Goal: Information Seeking & Learning: Compare options

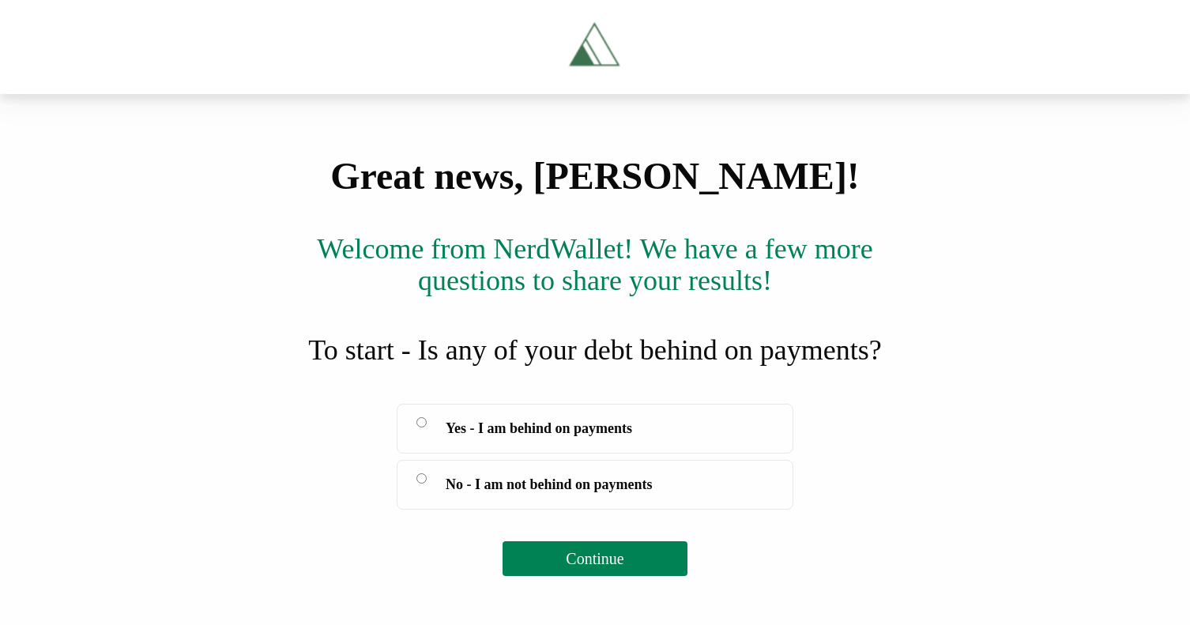
scroll to position [167, 0]
click at [568, 439] on span "Yes - I am behind on payments" at bounding box center [539, 428] width 187 height 22
click at [621, 568] on span "Continue" at bounding box center [595, 558] width 58 height 17
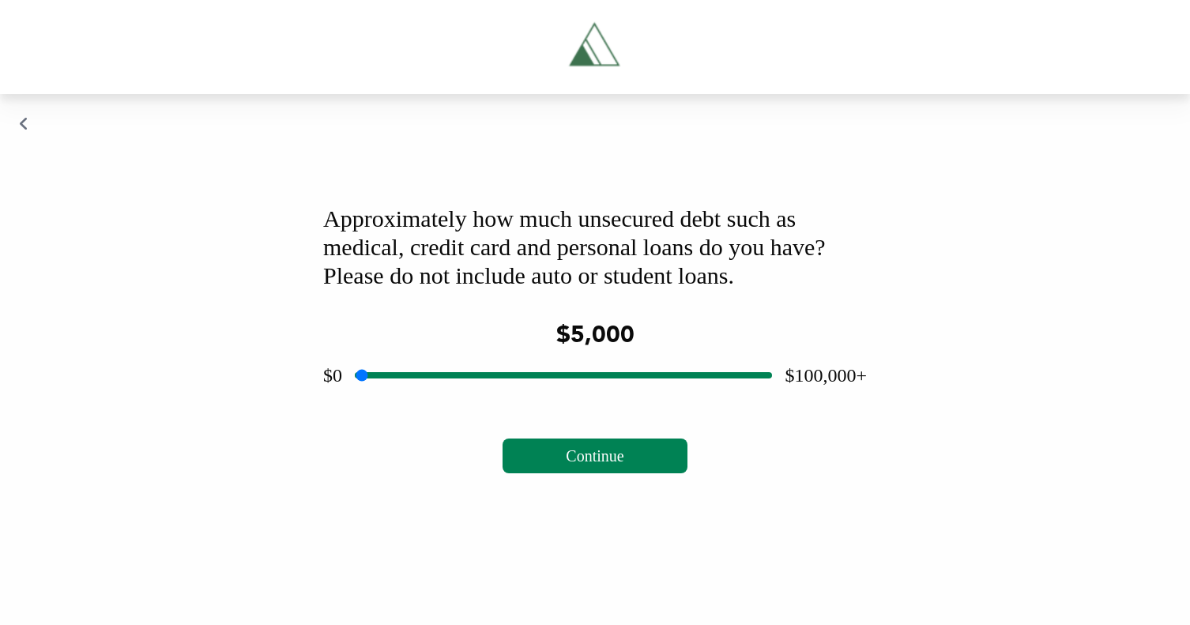
drag, startPoint x: 560, startPoint y: 493, endPoint x: 385, endPoint y: 499, distance: 175.6
click at [385, 401] on input "range" at bounding box center [563, 375] width 417 height 51
type input "****"
click at [389, 401] on input "range" at bounding box center [563, 375] width 417 height 51
click at [659, 473] on button "Continue" at bounding box center [595, 456] width 184 height 35
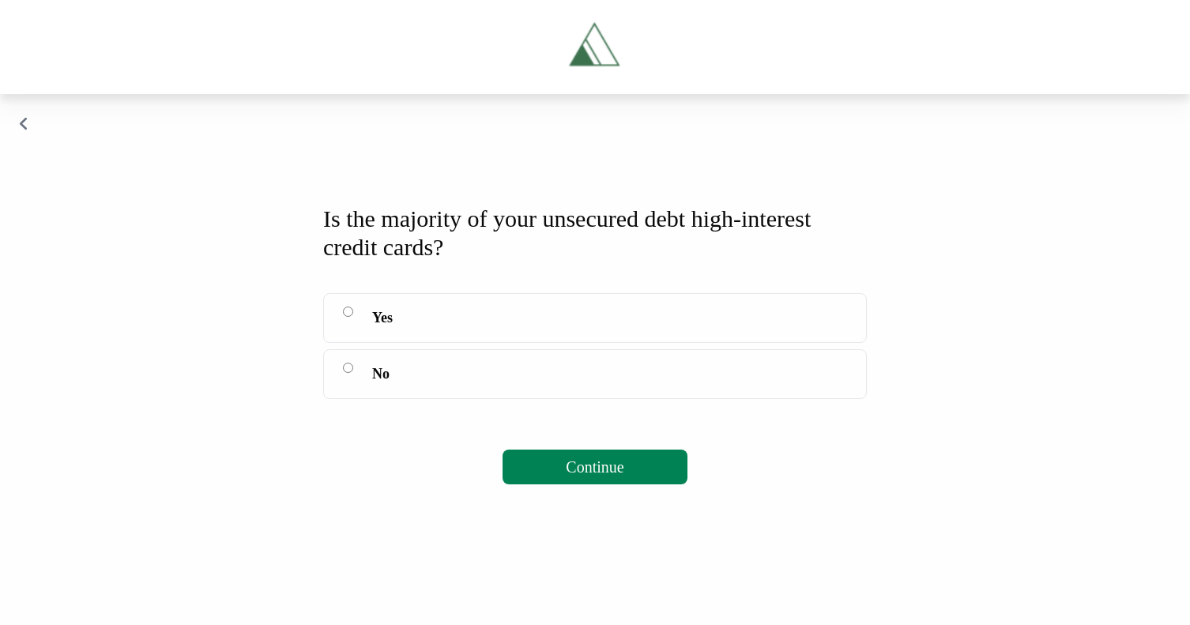
click at [478, 343] on label "Yes" at bounding box center [595, 318] width 544 height 50
drag, startPoint x: 469, startPoint y: 492, endPoint x: 490, endPoint y: 523, distance: 37.5
click at [469, 399] on label "No" at bounding box center [595, 374] width 544 height 50
click at [603, 476] on span "Continue" at bounding box center [595, 466] width 58 height 17
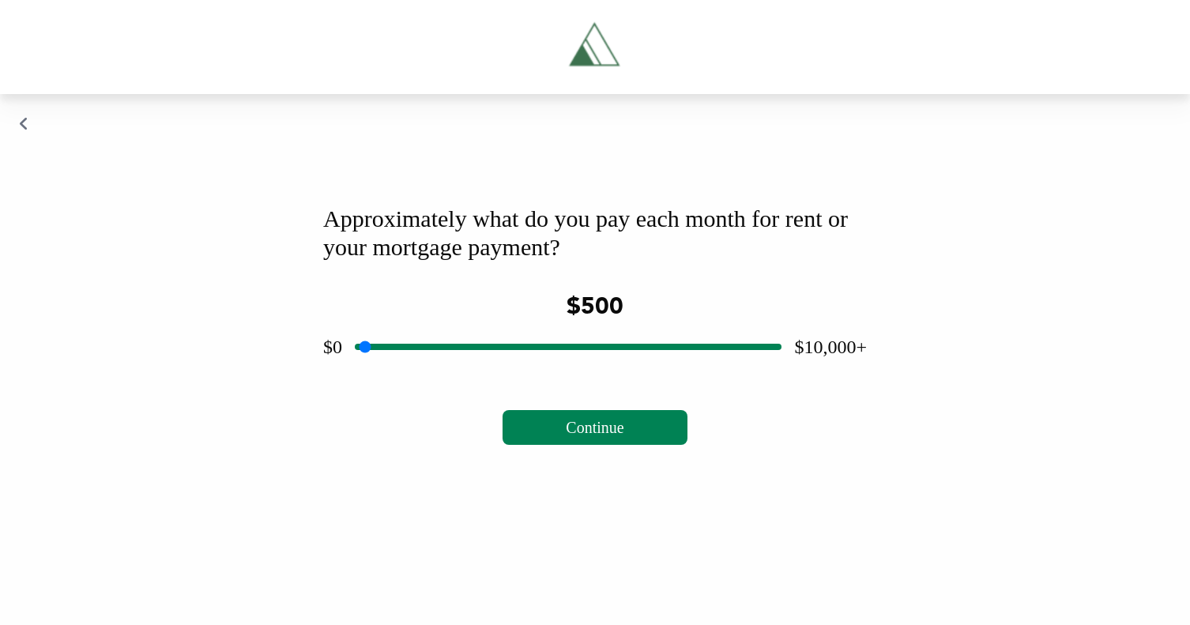
drag, startPoint x: 568, startPoint y: 497, endPoint x: 387, endPoint y: 498, distance: 181.8
type input "***"
click at [387, 372] on input "range" at bounding box center [568, 347] width 427 height 51
click at [590, 436] on span "Continue" at bounding box center [595, 427] width 58 height 17
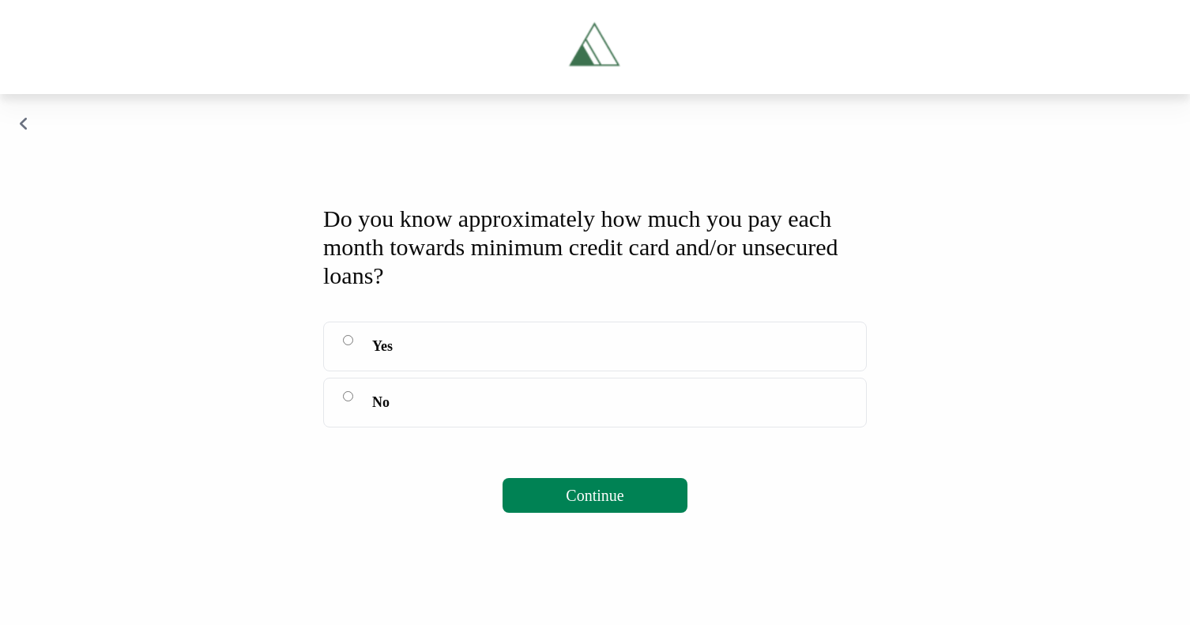
scroll to position [135, 0]
drag, startPoint x: 459, startPoint y: 428, endPoint x: 514, endPoint y: 470, distance: 68.8
click at [459, 372] on label "Yes" at bounding box center [595, 347] width 544 height 50
click at [567, 504] on span "Continue" at bounding box center [595, 495] width 58 height 17
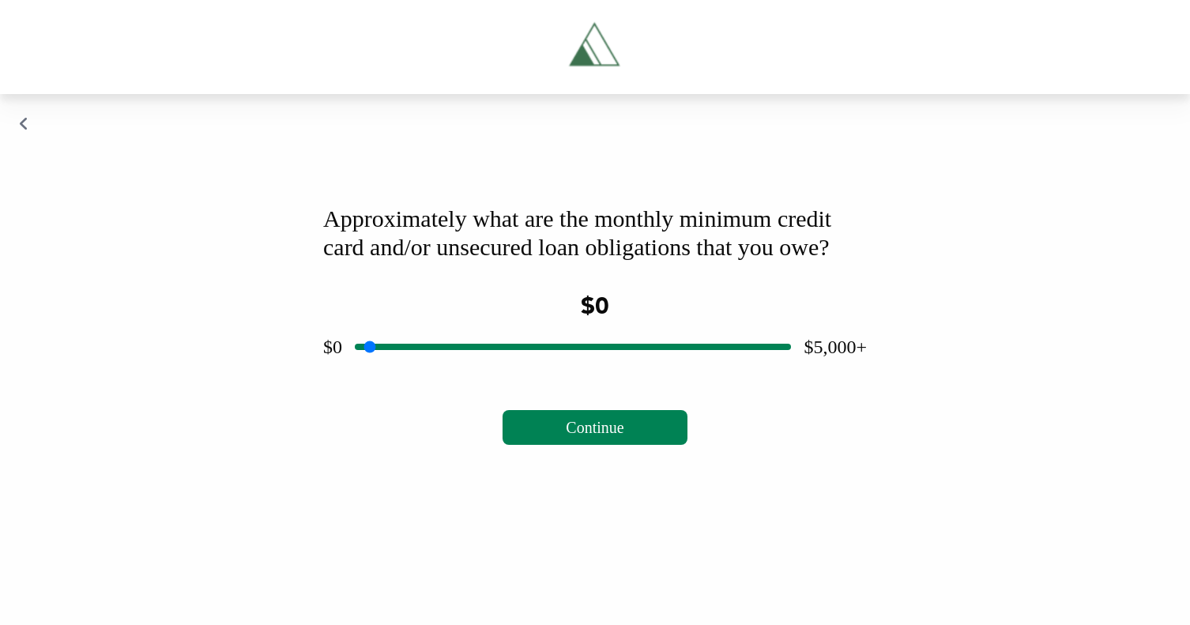
scroll to position [96, 0]
drag, startPoint x: 570, startPoint y: 490, endPoint x: 422, endPoint y: 496, distance: 147.9
click at [422, 372] on input "range" at bounding box center [573, 347] width 436 height 51
click at [609, 436] on span "Continue" at bounding box center [595, 427] width 58 height 17
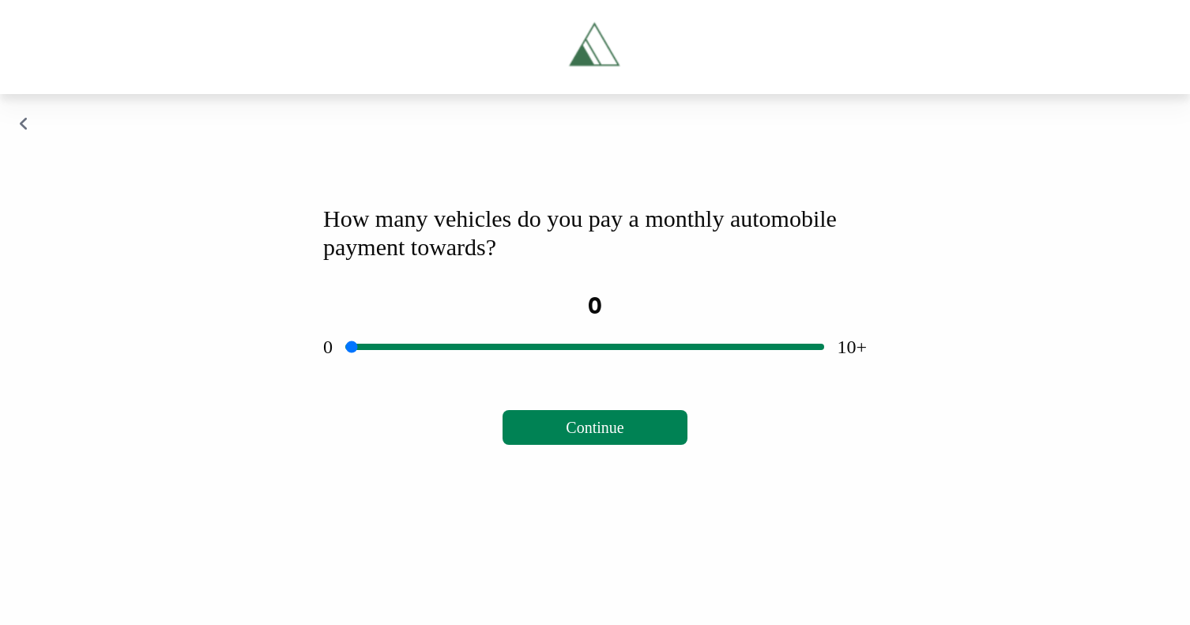
scroll to position [67, 0]
drag, startPoint x: 590, startPoint y: 494, endPoint x: 419, endPoint y: 499, distance: 171.6
click at [419, 372] on input "range" at bounding box center [584, 347] width 479 height 51
click at [568, 436] on span "Continue" at bounding box center [595, 427] width 58 height 17
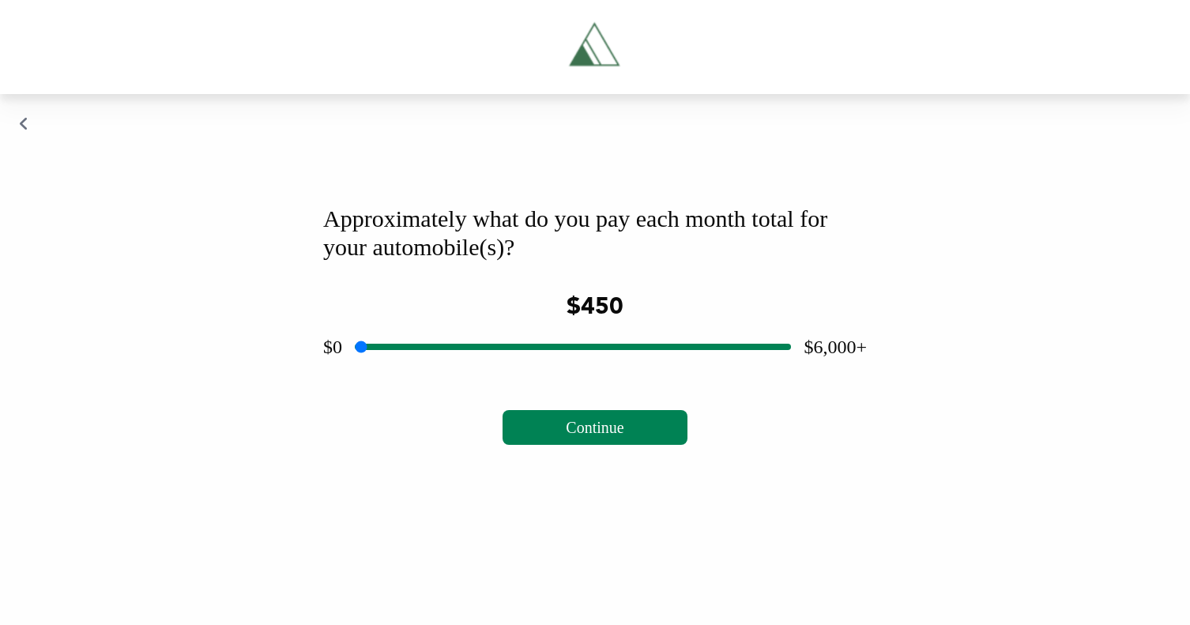
drag, startPoint x: 570, startPoint y: 494, endPoint x: 398, endPoint y: 505, distance: 172.7
type input "***"
click at [398, 372] on input "range" at bounding box center [573, 347] width 436 height 51
click at [621, 445] on button "Continue" at bounding box center [595, 427] width 184 height 35
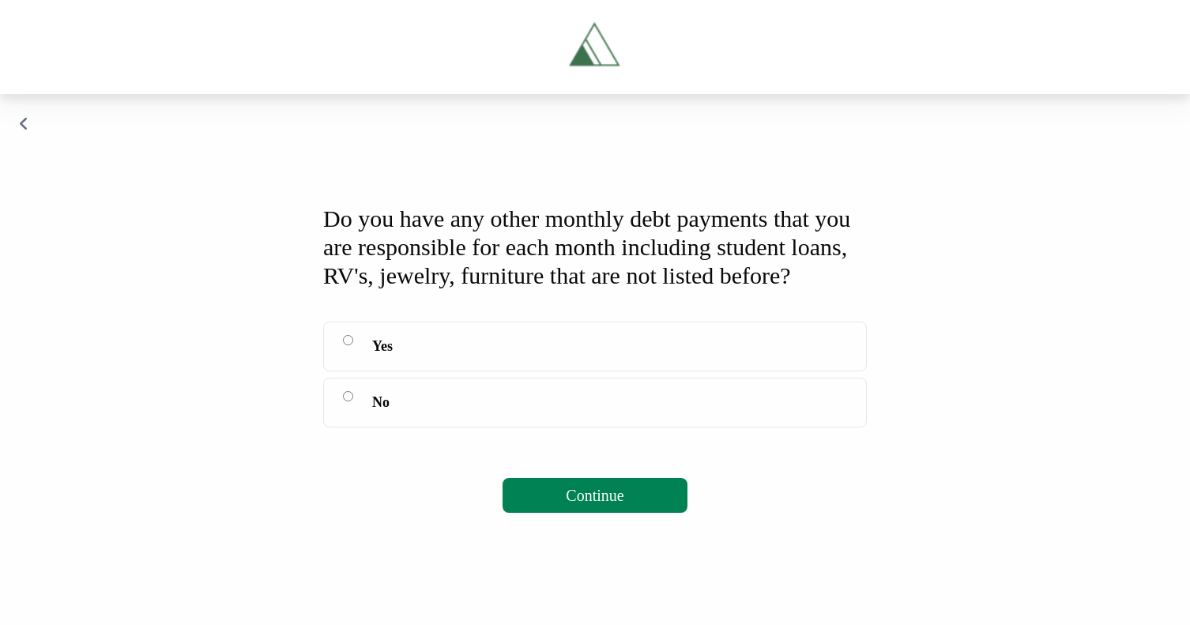
scroll to position [146, 0]
click at [543, 428] on label "No" at bounding box center [595, 403] width 544 height 50
click at [598, 504] on span "Continue" at bounding box center [595, 495] width 58 height 17
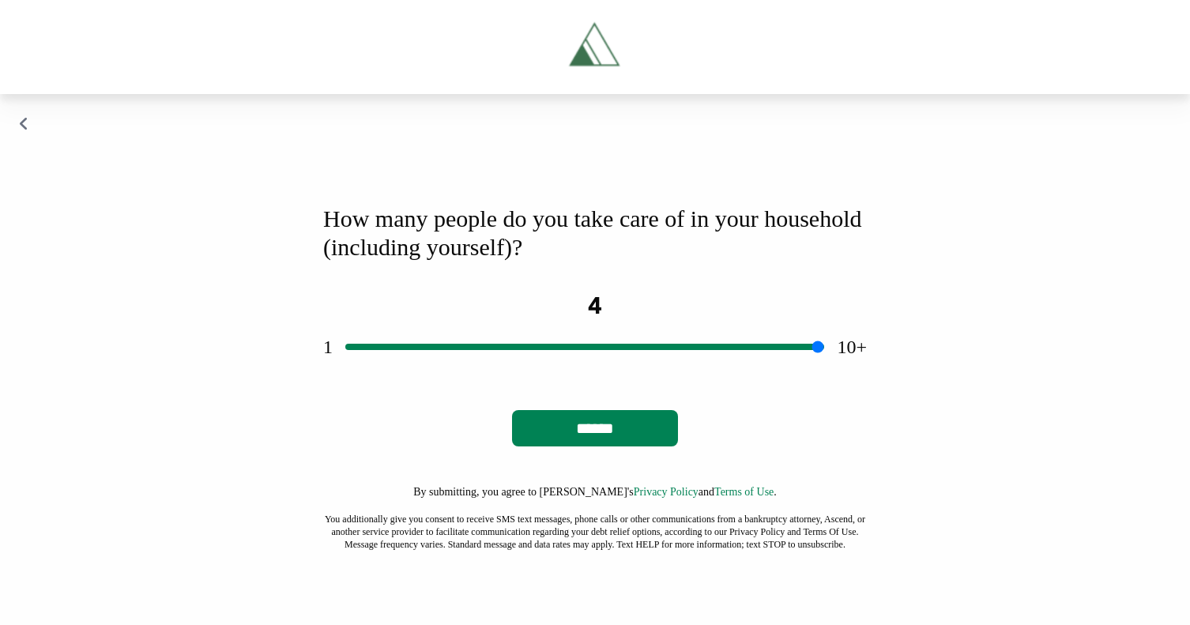
drag, startPoint x: 610, startPoint y: 415, endPoint x: 507, endPoint y: 414, distance: 102.8
type input "*"
click at [507, 372] on input "range" at bounding box center [584, 347] width 479 height 51
click at [577, 447] on input "******" at bounding box center [595, 428] width 166 height 36
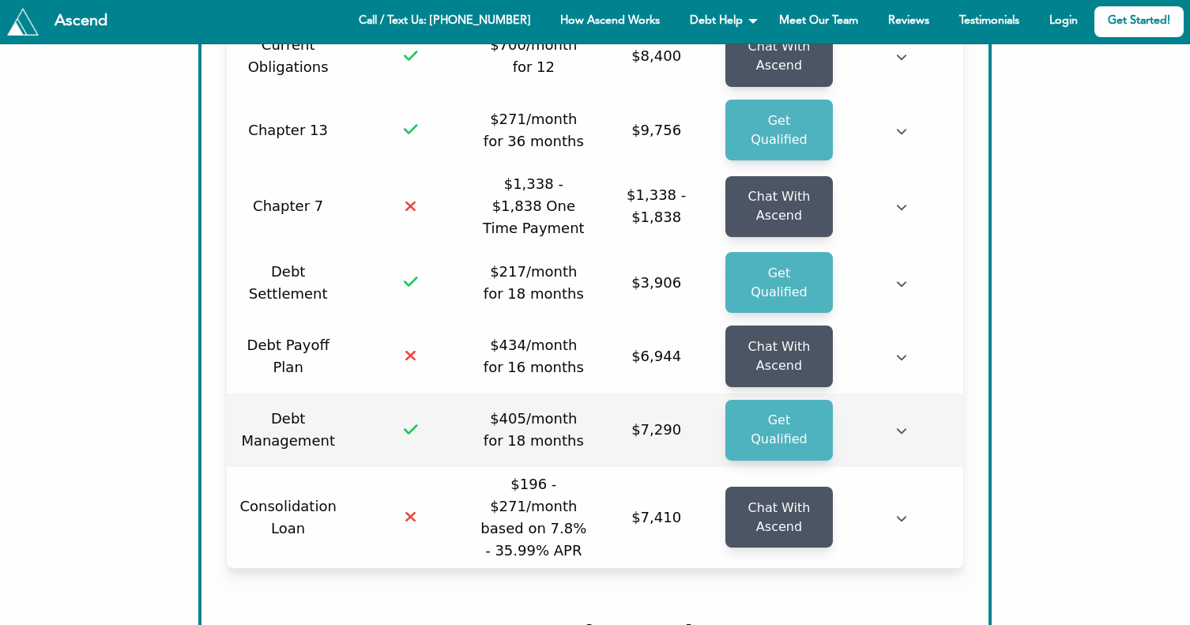
scroll to position [316, 0]
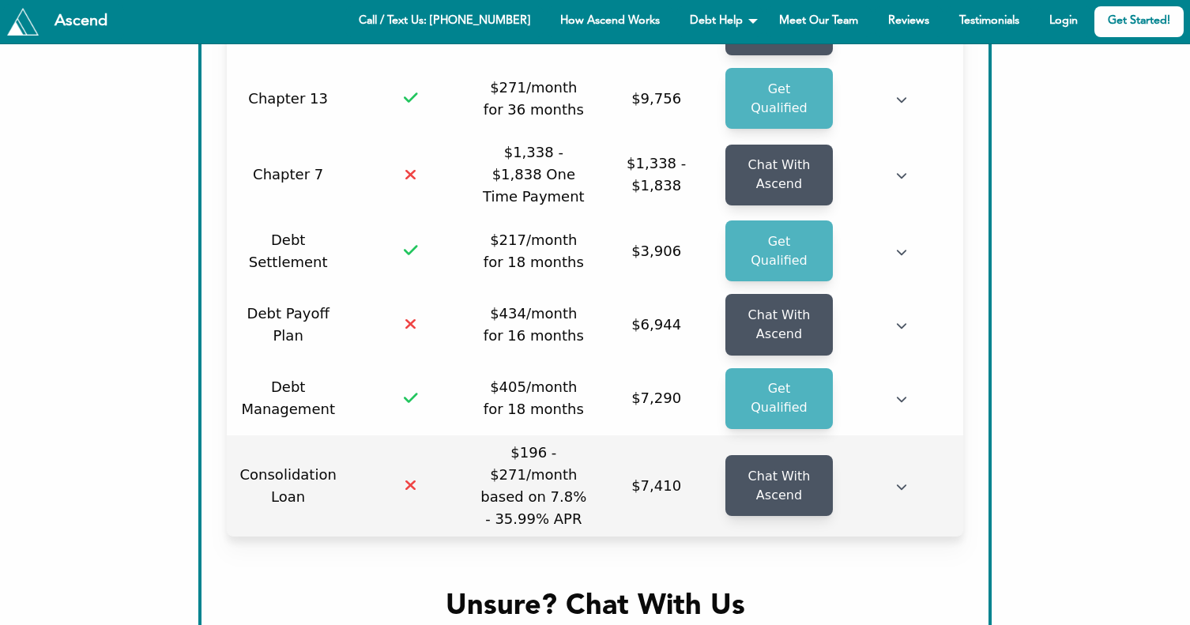
click at [900, 481] on icon "button" at bounding box center [901, 486] width 11 height 11
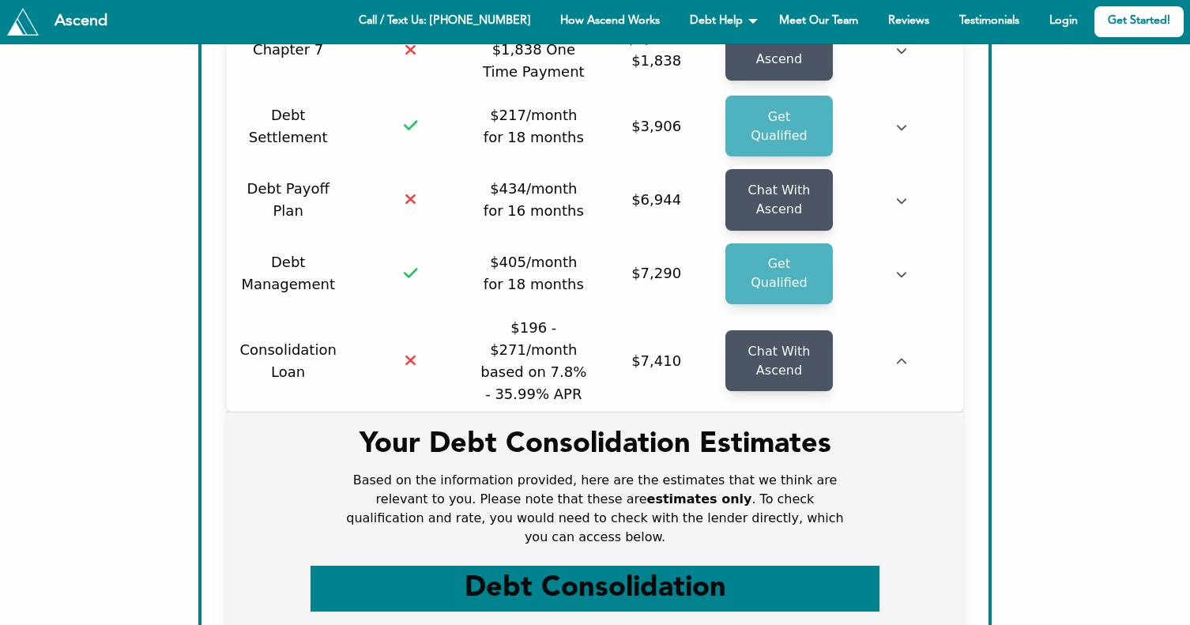
scroll to position [409, 0]
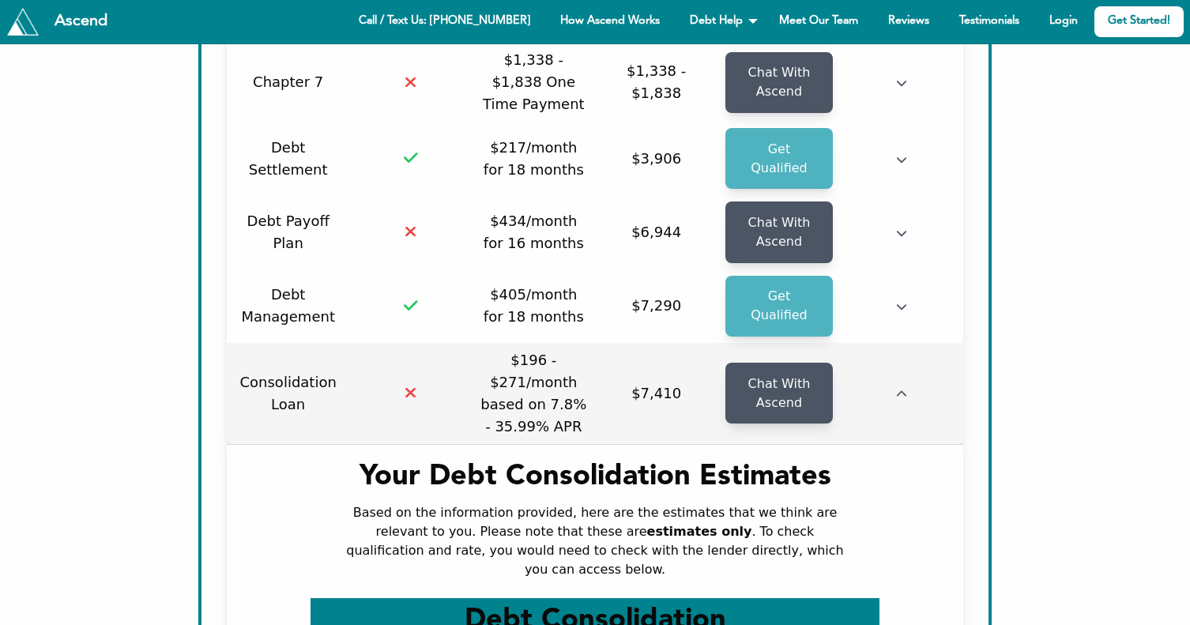
click at [898, 389] on icon "button" at bounding box center [901, 394] width 11 height 11
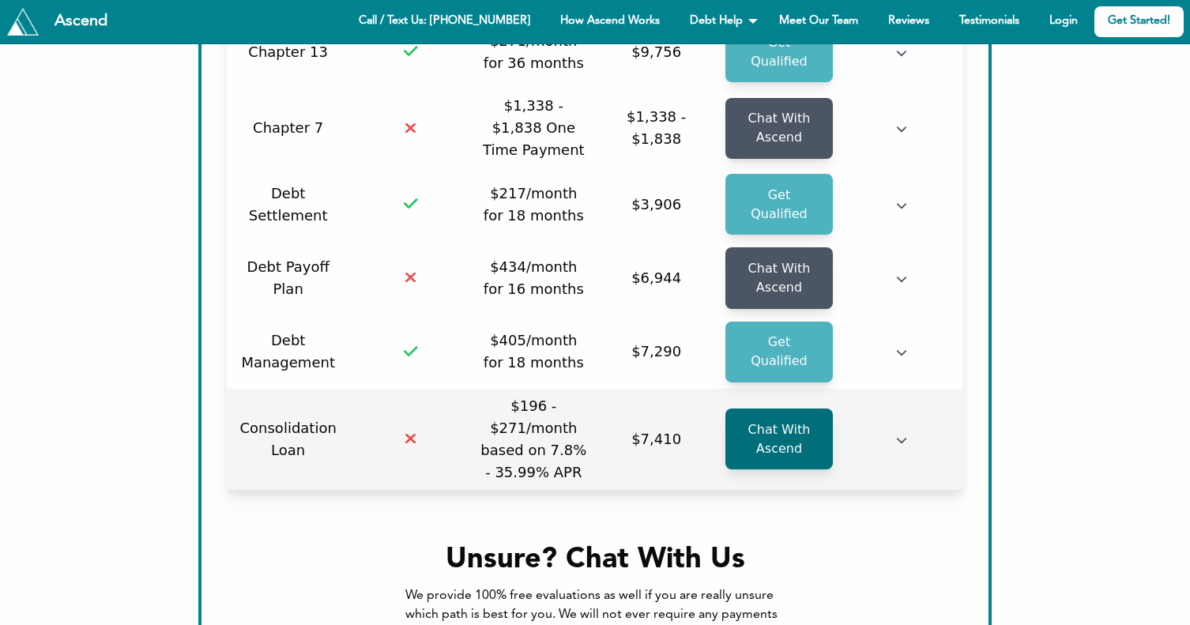
scroll to position [330, 0]
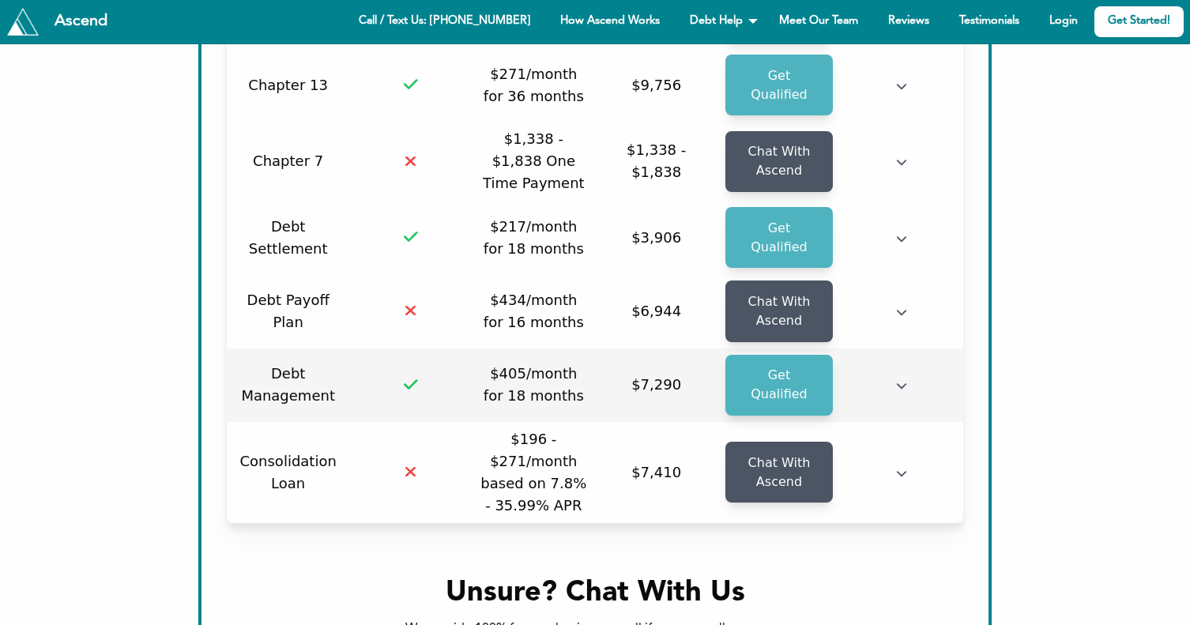
click at [896, 349] on td at bounding box center [902, 386] width 123 height 74
click at [903, 380] on icon "button" at bounding box center [901, 385] width 11 height 11
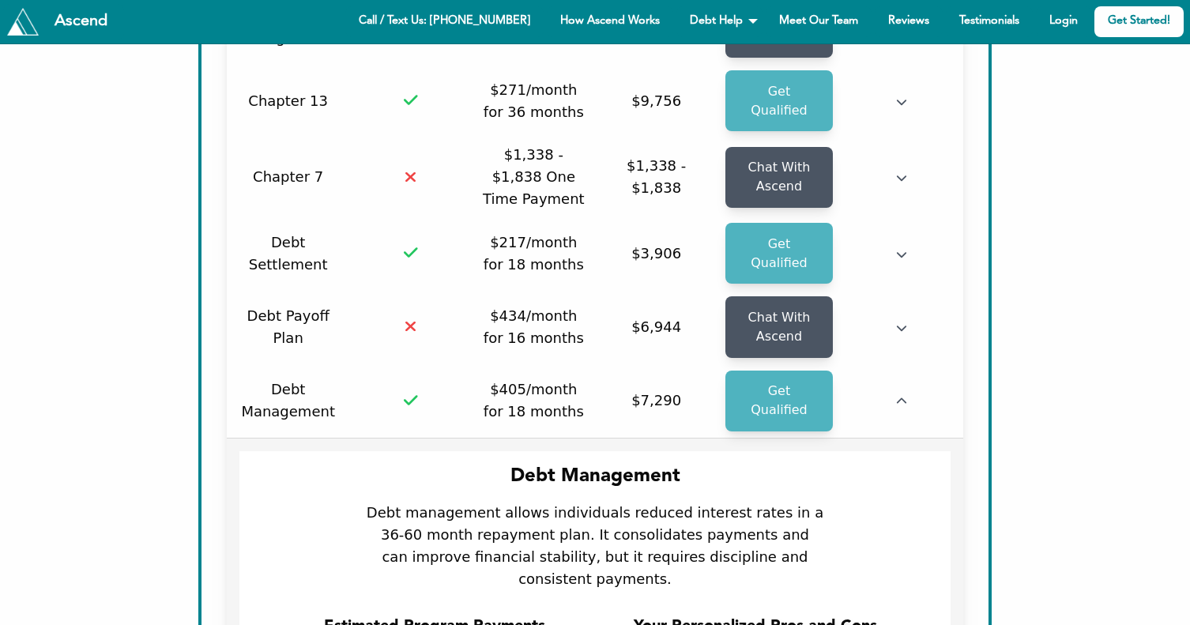
scroll to position [307, 0]
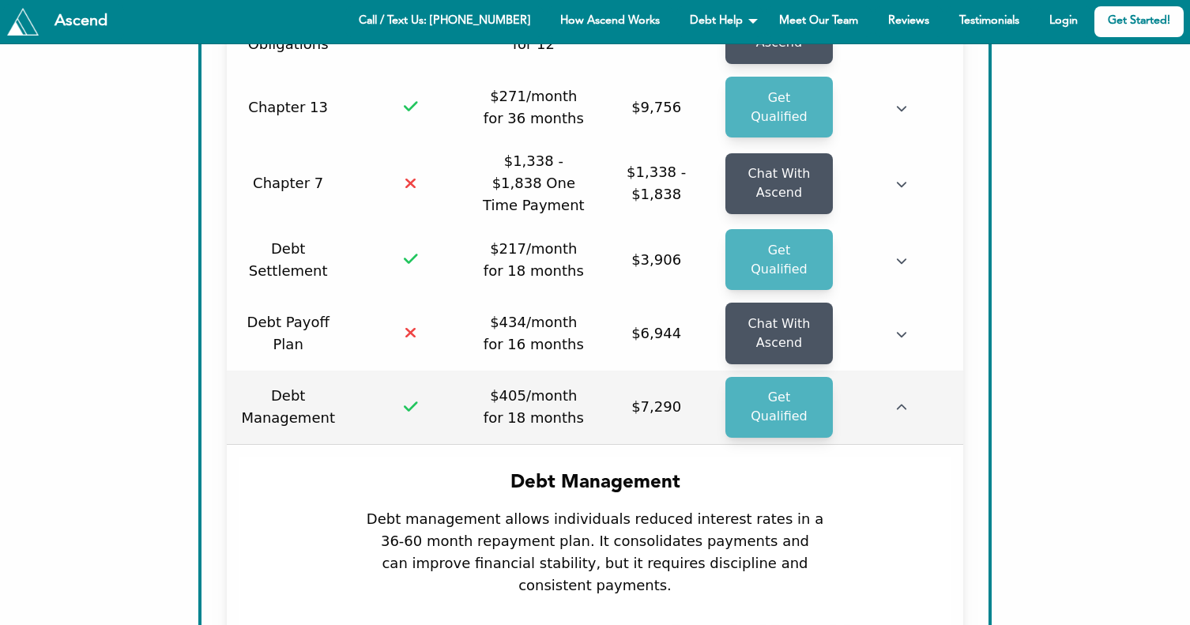
click at [892, 371] on td at bounding box center [902, 408] width 123 height 74
click at [898, 402] on icon "button" at bounding box center [901, 407] width 11 height 11
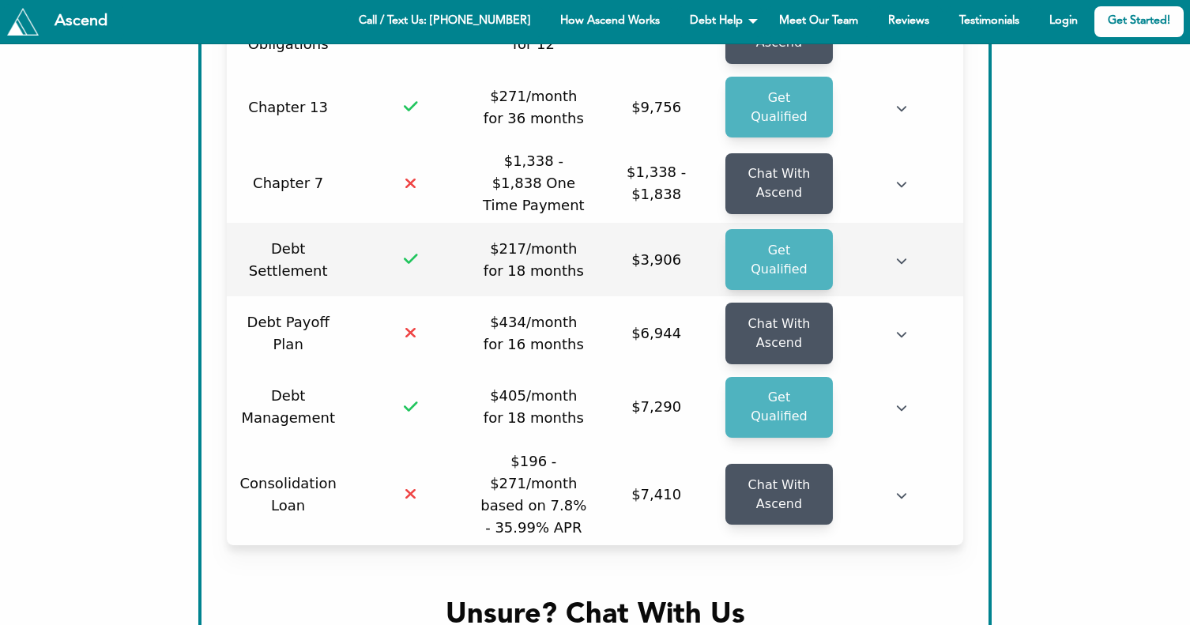
click at [900, 255] on icon "button" at bounding box center [901, 260] width 11 height 11
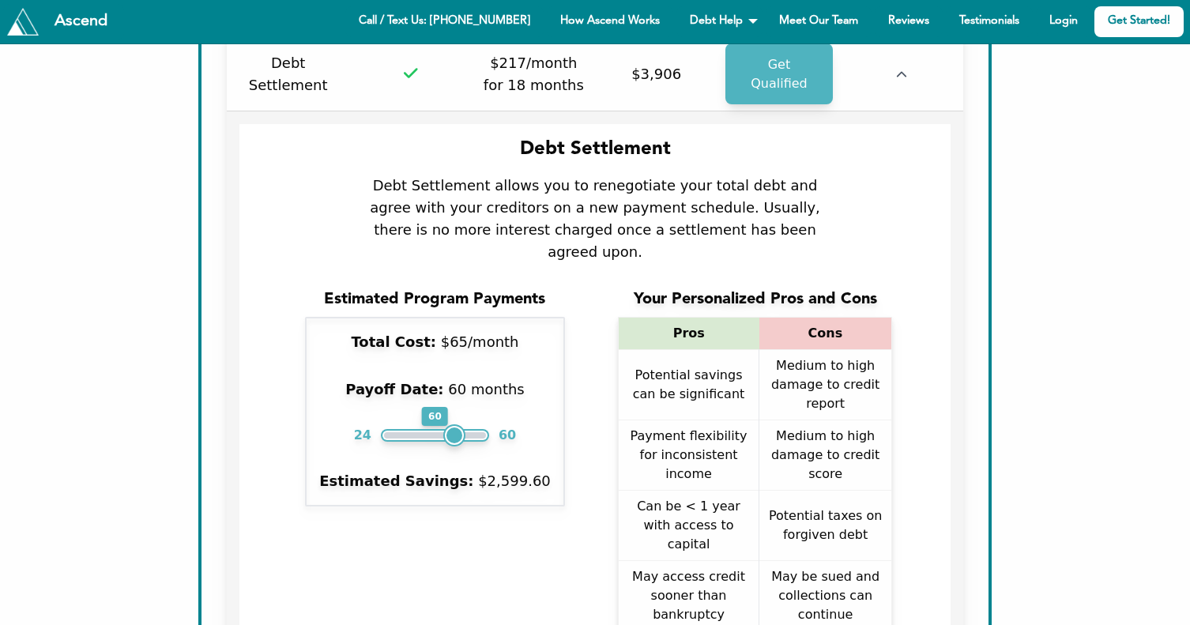
scroll to position [2118, 737]
type input "**"
drag, startPoint x: 397, startPoint y: 358, endPoint x: 235, endPoint y: 341, distance: 163.0
click at [384, 432] on input "range" at bounding box center [435, 435] width 102 height 6
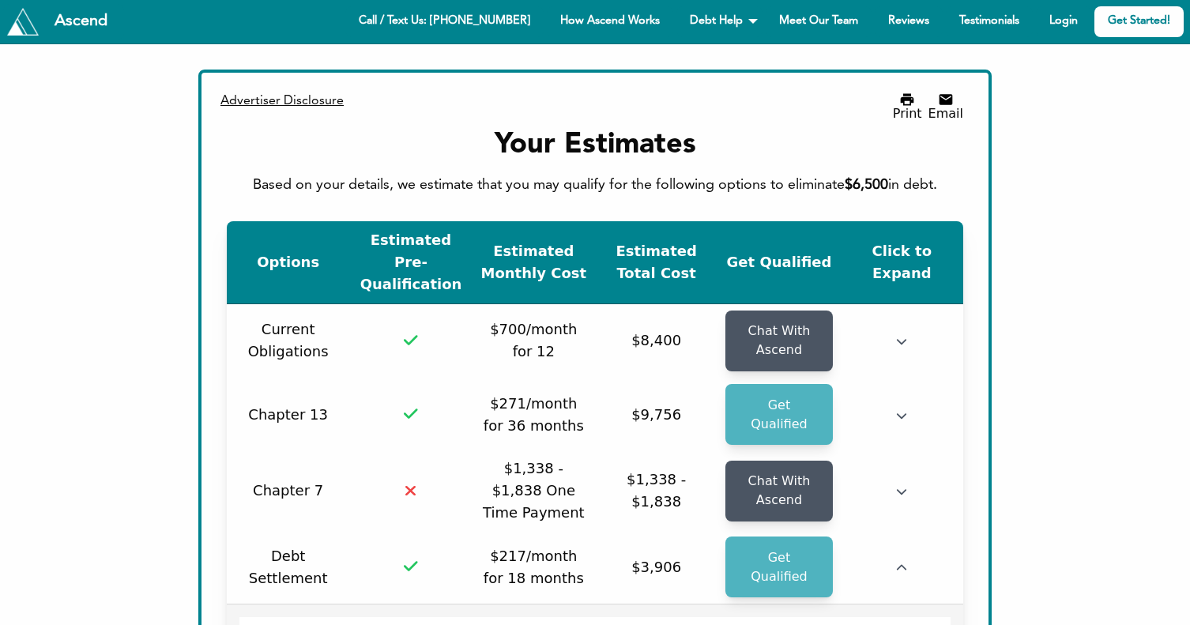
scroll to position [316, 0]
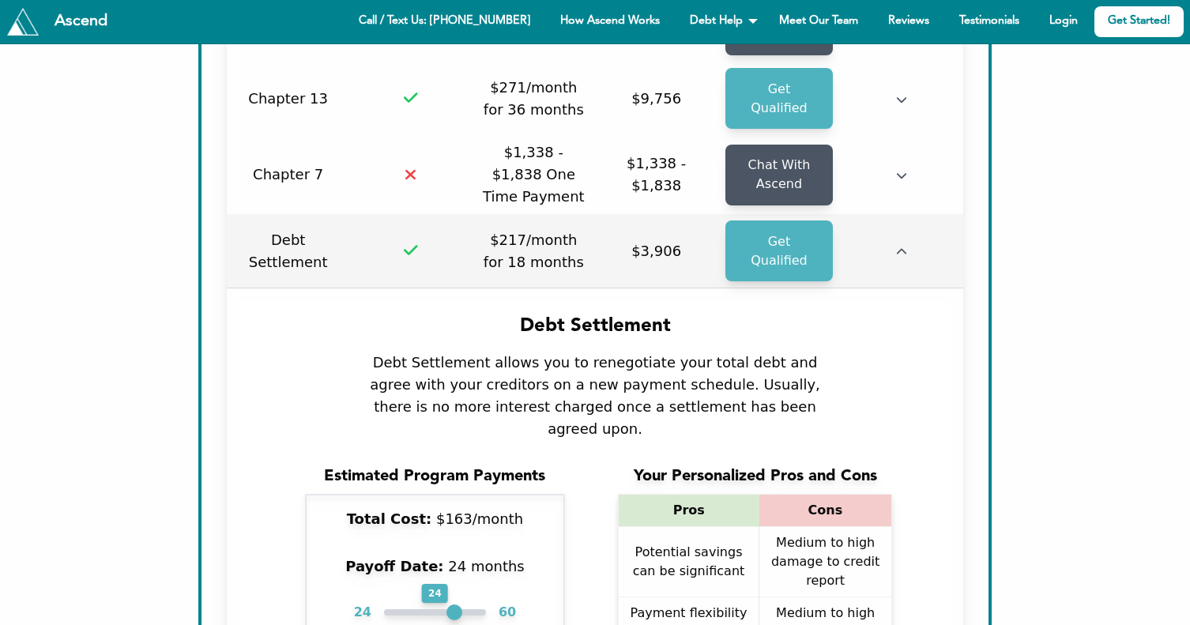
click at [896, 214] on td at bounding box center [902, 251] width 123 height 74
click at [903, 247] on icon "button" at bounding box center [901, 252] width 11 height 11
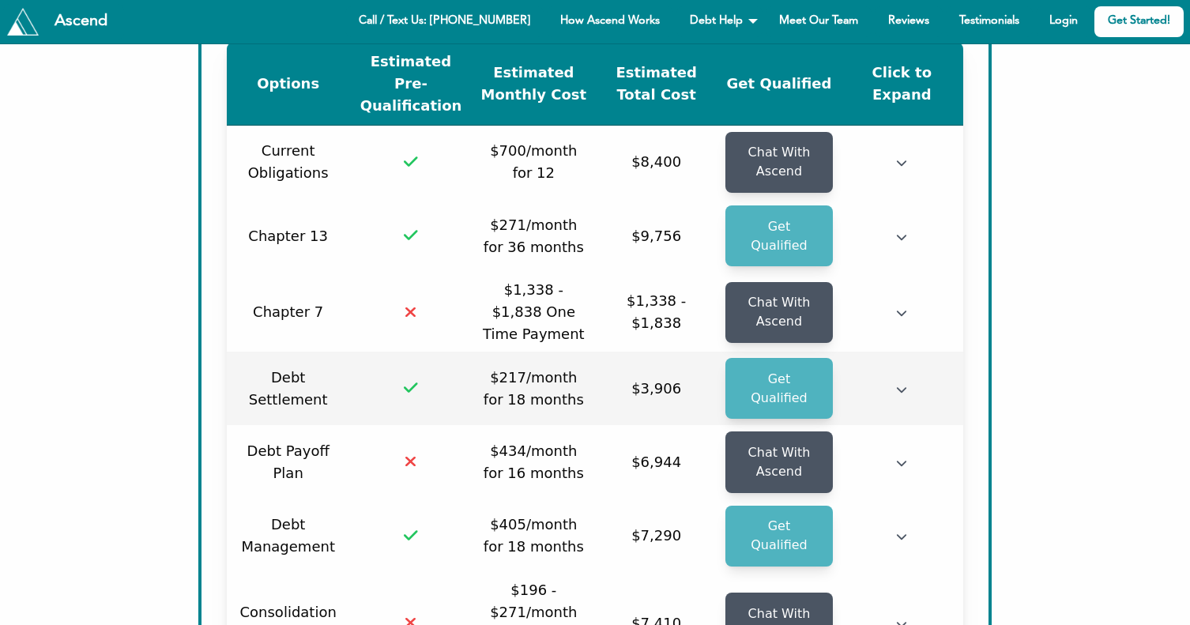
scroll to position [158, 0]
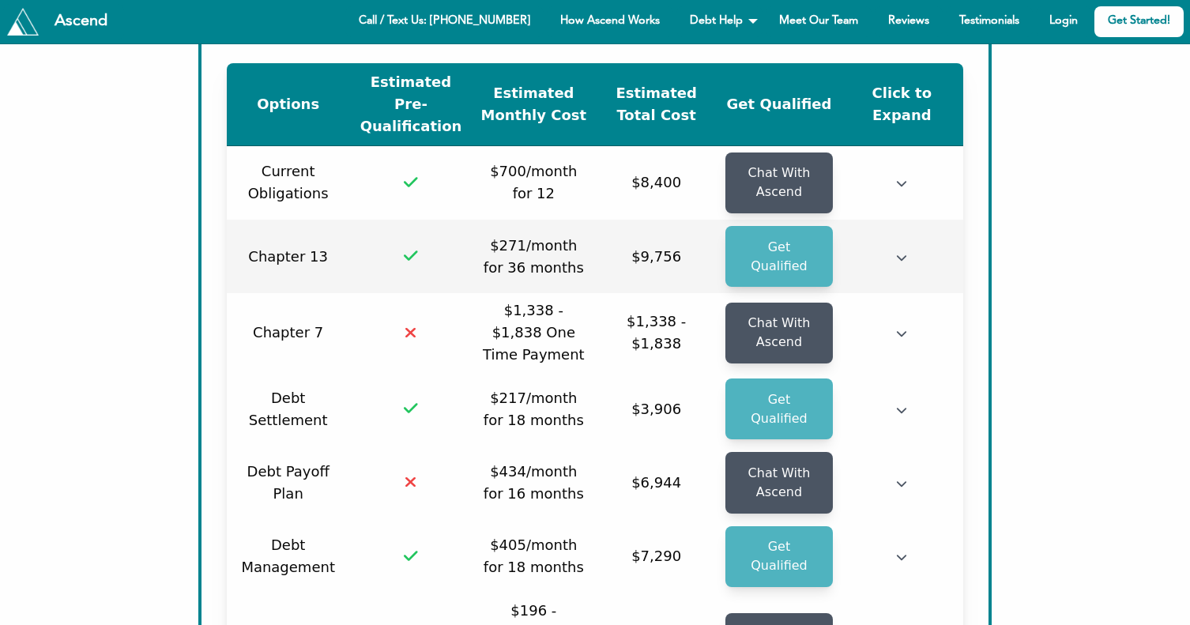
click at [908, 223] on td at bounding box center [902, 257] width 123 height 74
click at [901, 252] on icon "button" at bounding box center [901, 257] width 11 height 11
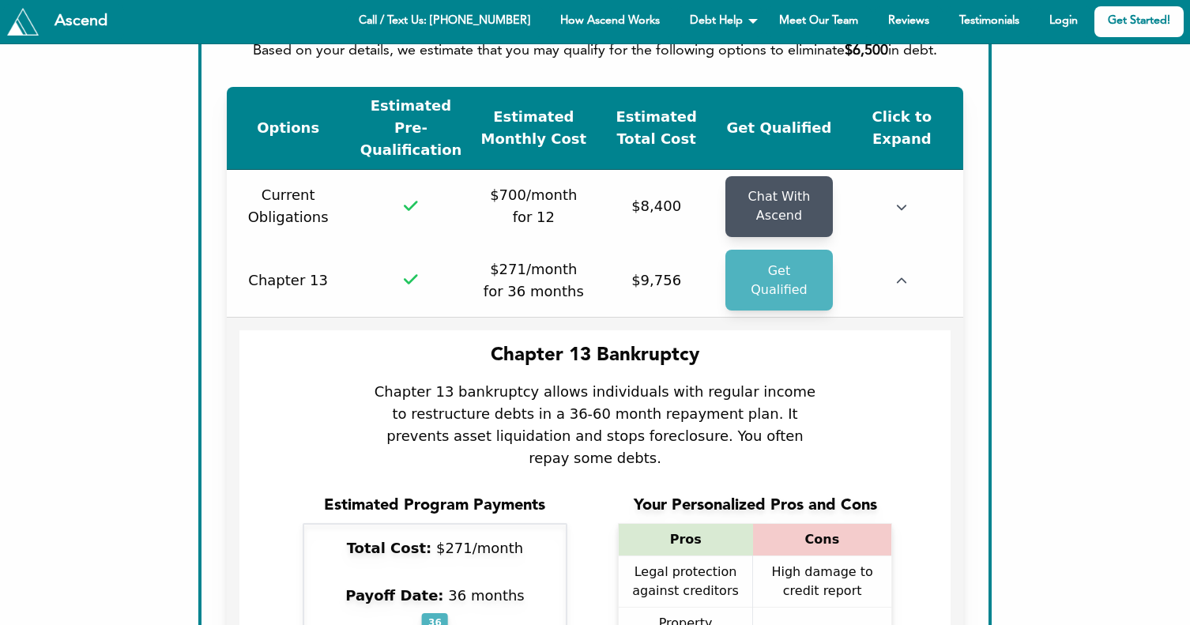
scroll to position [120, 0]
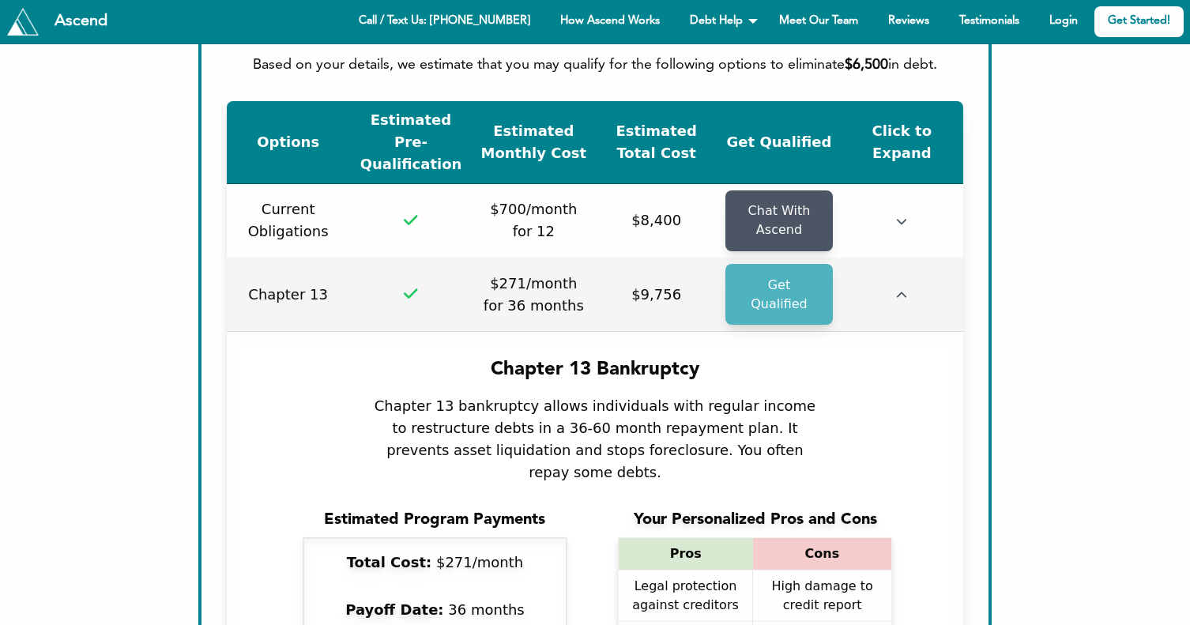
click at [907, 290] on icon "button" at bounding box center [901, 295] width 11 height 11
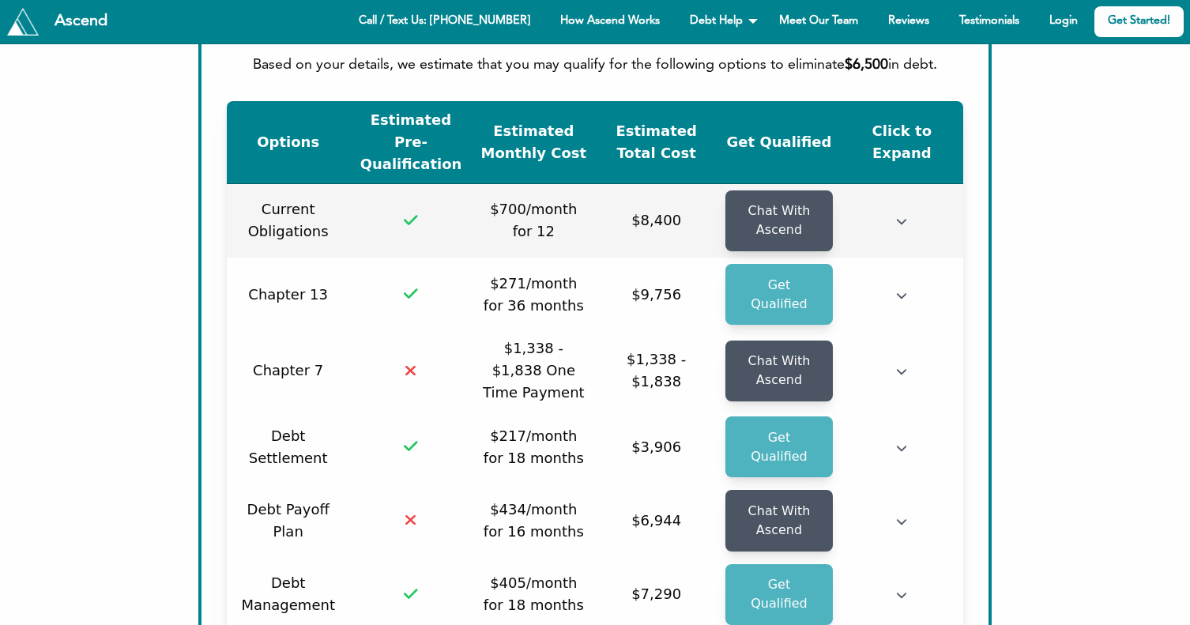
click at [902, 216] on icon "button" at bounding box center [901, 221] width 11 height 11
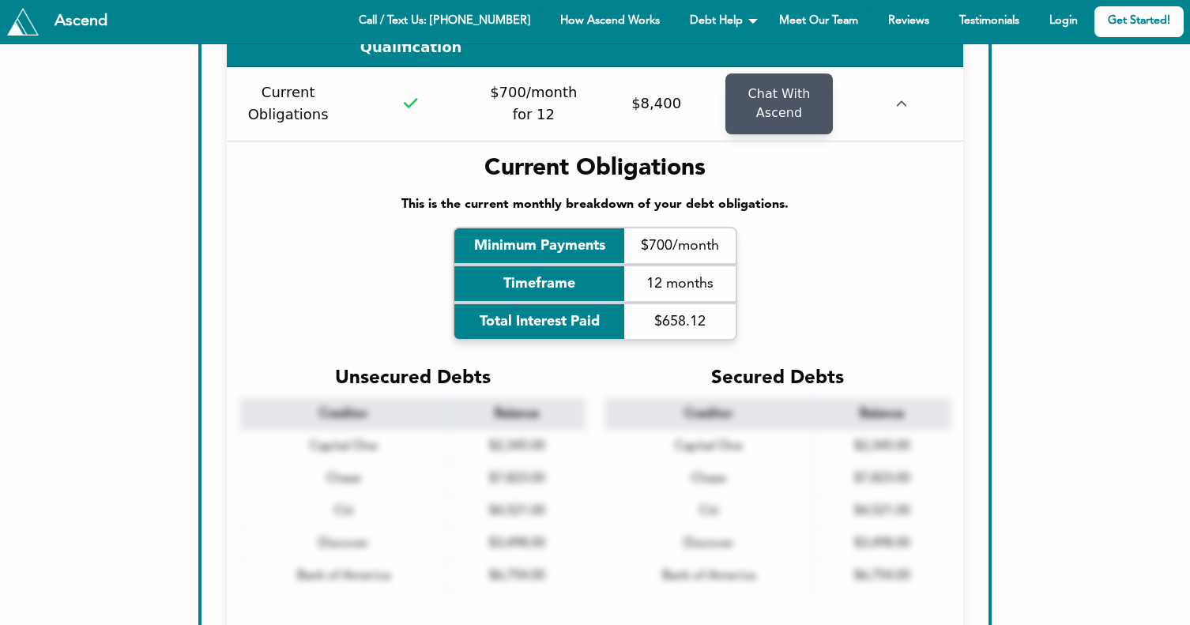
scroll to position [221, 0]
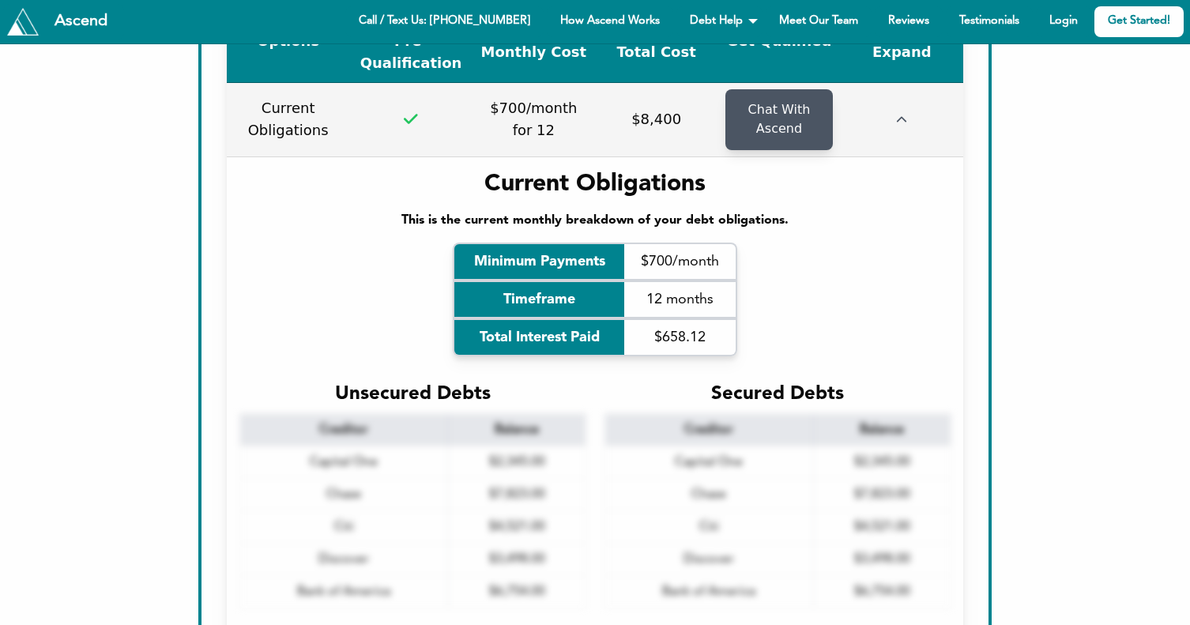
click at [903, 115] on icon "button" at bounding box center [901, 120] width 11 height 11
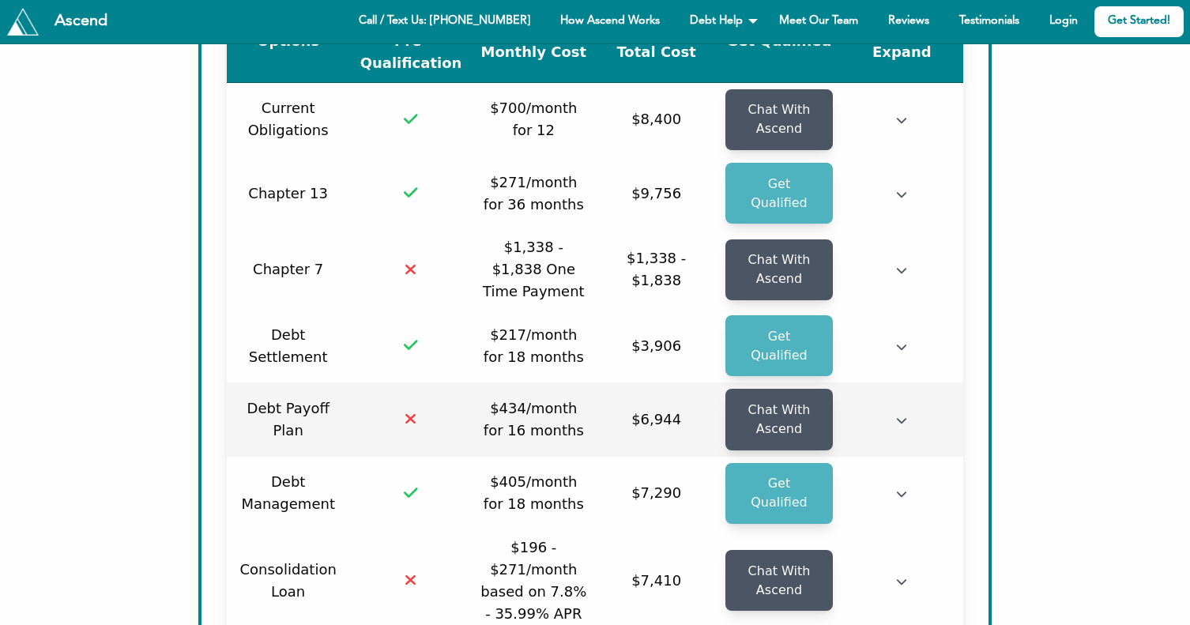
click at [891, 383] on td at bounding box center [902, 420] width 123 height 74
click at [899, 415] on icon "button" at bounding box center [901, 420] width 11 height 11
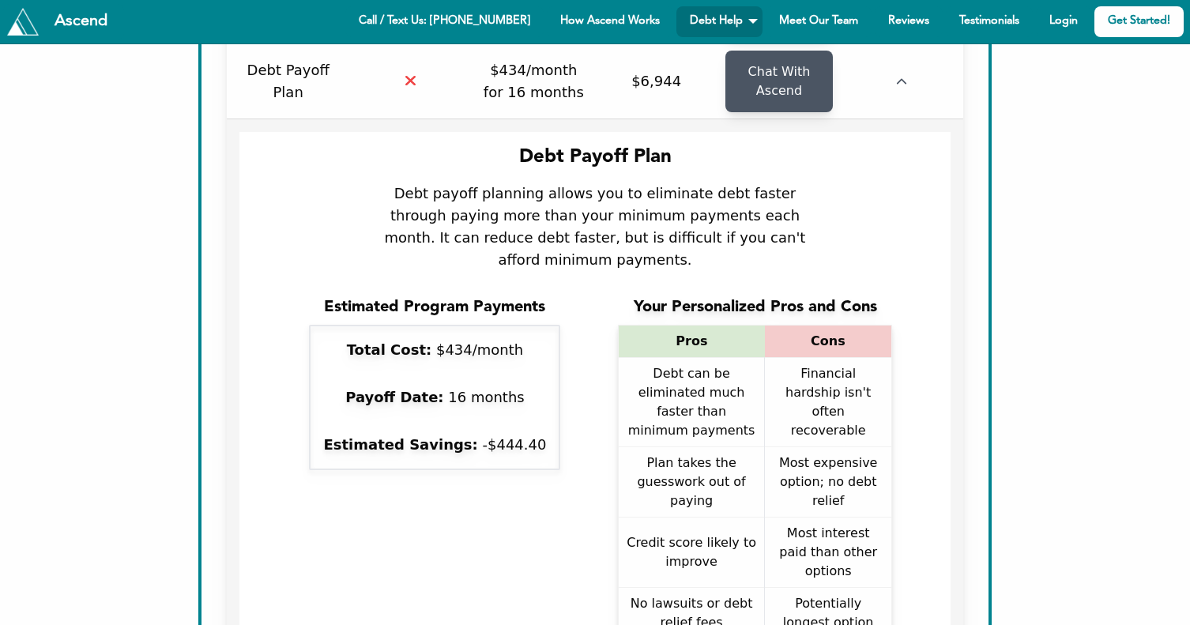
scroll to position [553, 0]
